Goal: Find specific page/section: Find specific page/section

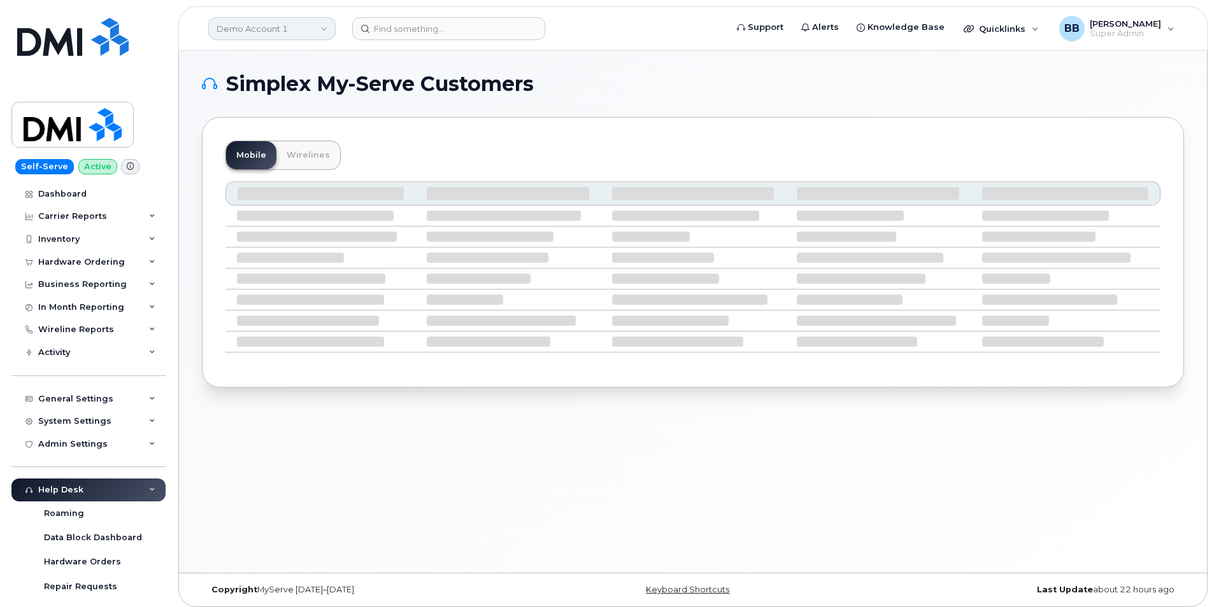
click at [300, 31] on link "Demo Account 1" at bounding box center [271, 28] width 127 height 23
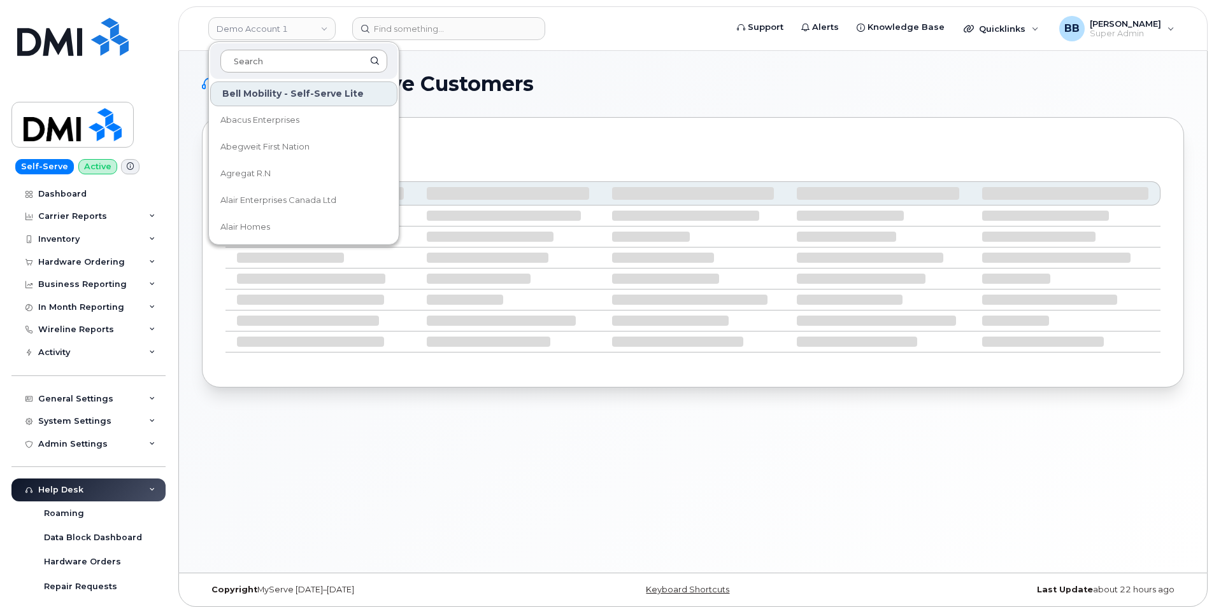
click at [293, 63] on input at bounding box center [303, 61] width 167 height 23
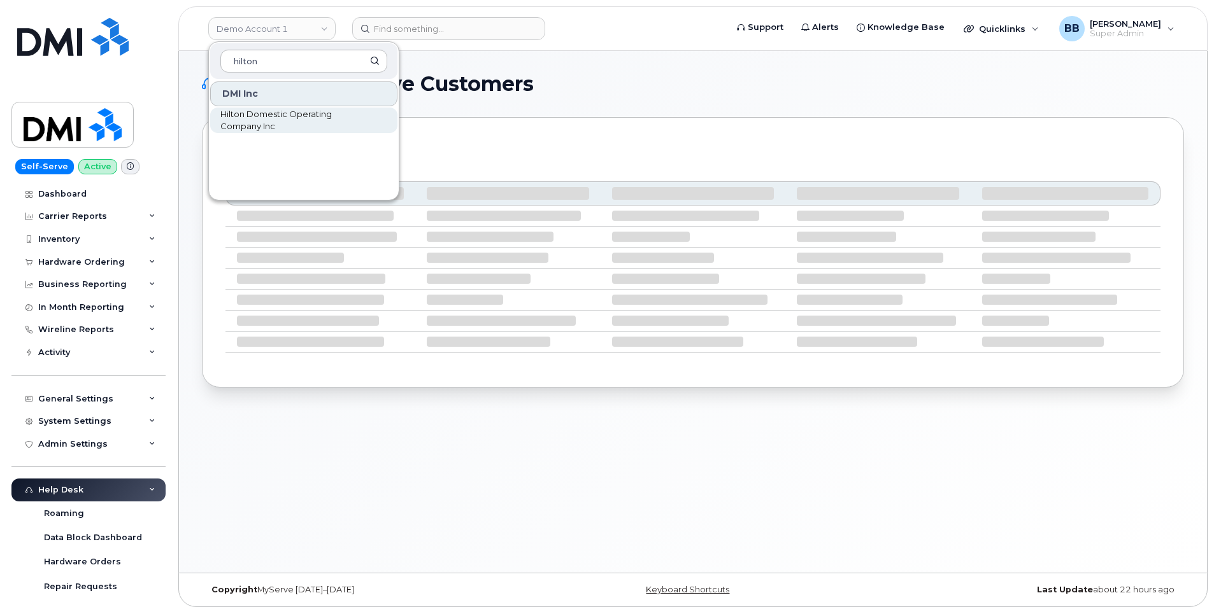
type input "hilton"
click at [264, 119] on span "Hilton Domestic Operating Company Inc" at bounding box center [293, 120] width 146 height 25
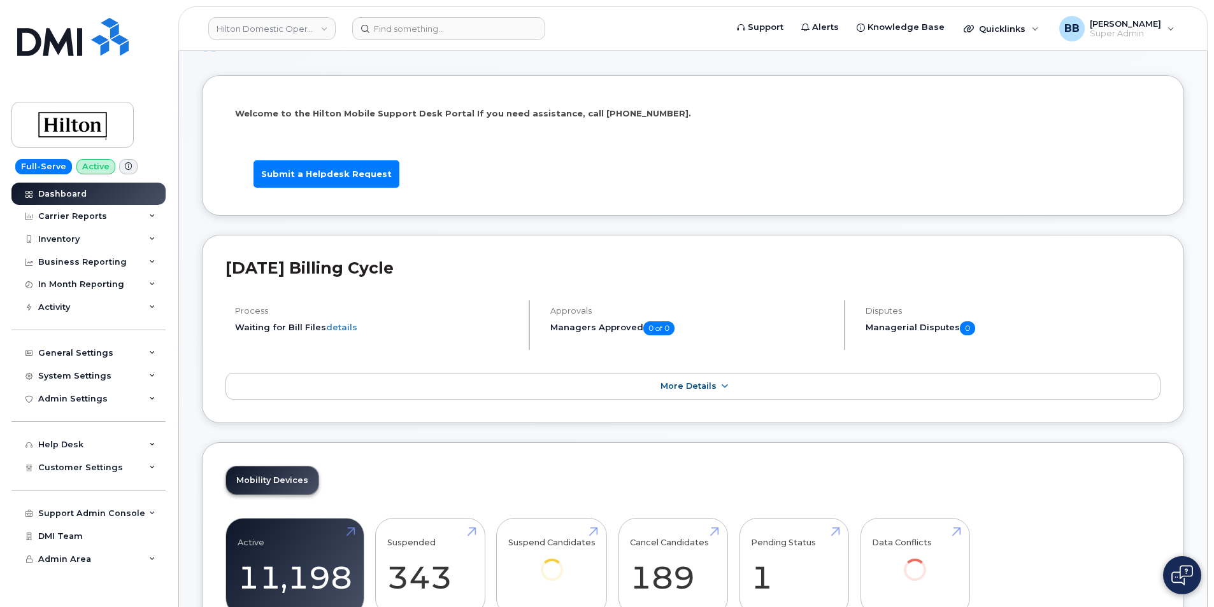
scroll to position [64, 0]
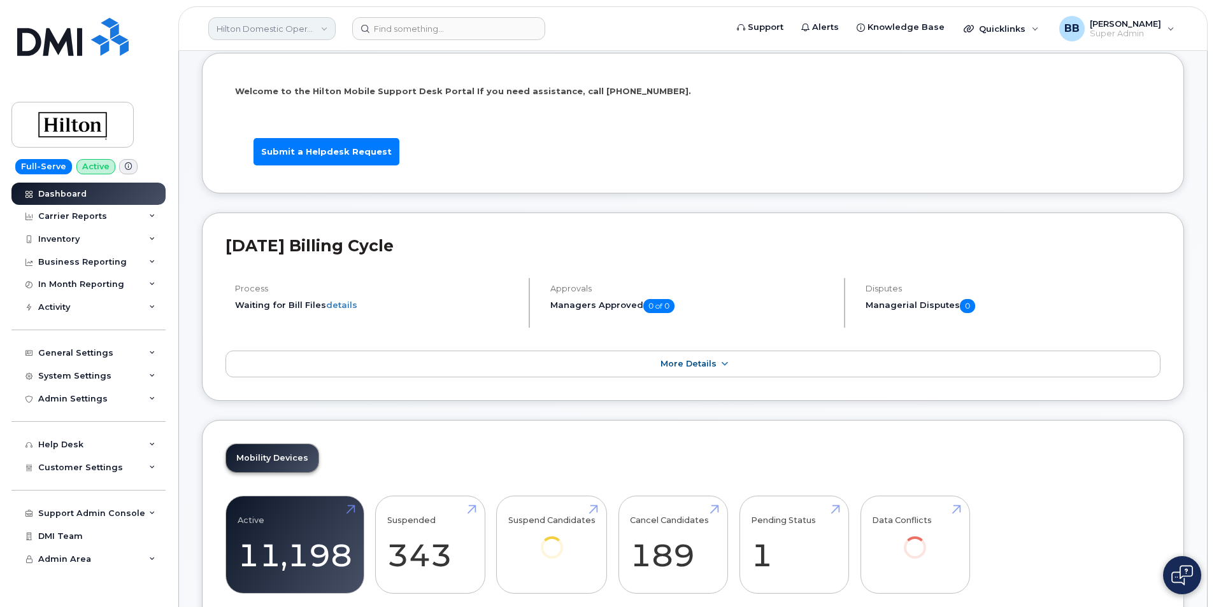
click at [308, 31] on link "Hilton Domestic Operating Company Inc" at bounding box center [271, 28] width 127 height 23
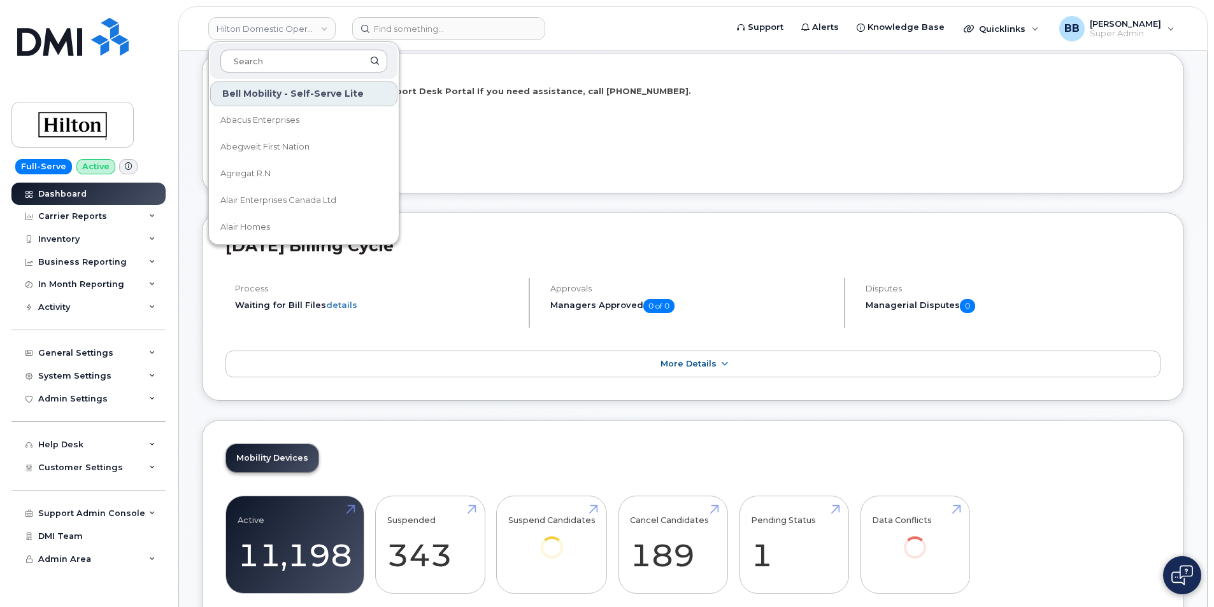
click at [316, 60] on input at bounding box center [303, 61] width 167 height 23
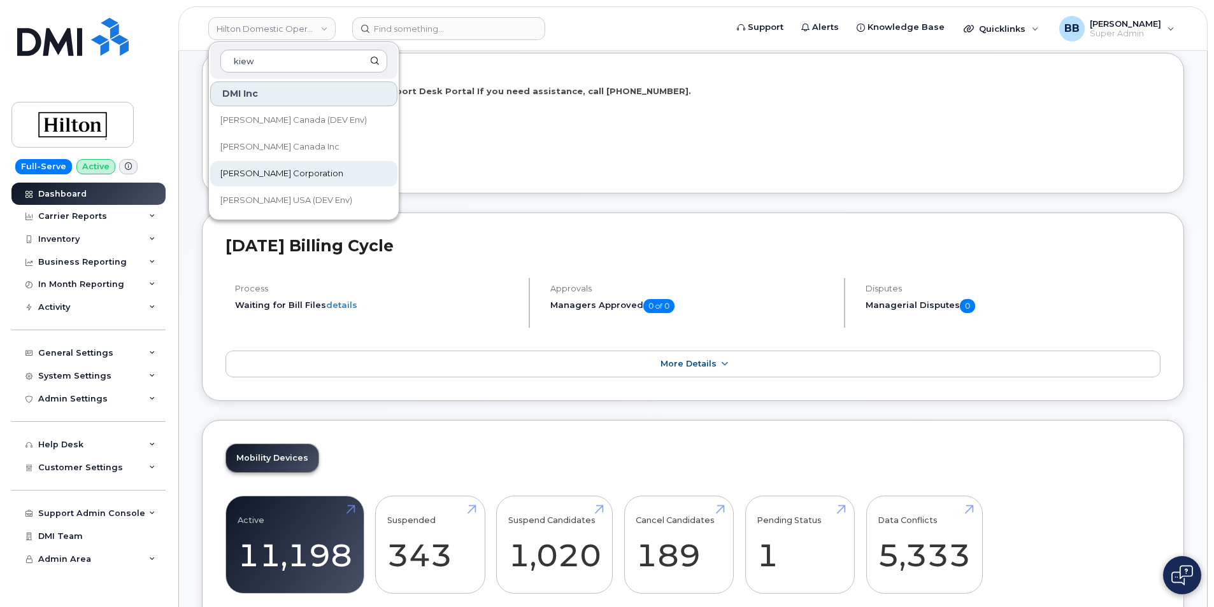
type input "kiew"
click at [270, 171] on span "[PERSON_NAME] Corporation" at bounding box center [281, 173] width 123 height 13
